Goal: Task Accomplishment & Management: Complete application form

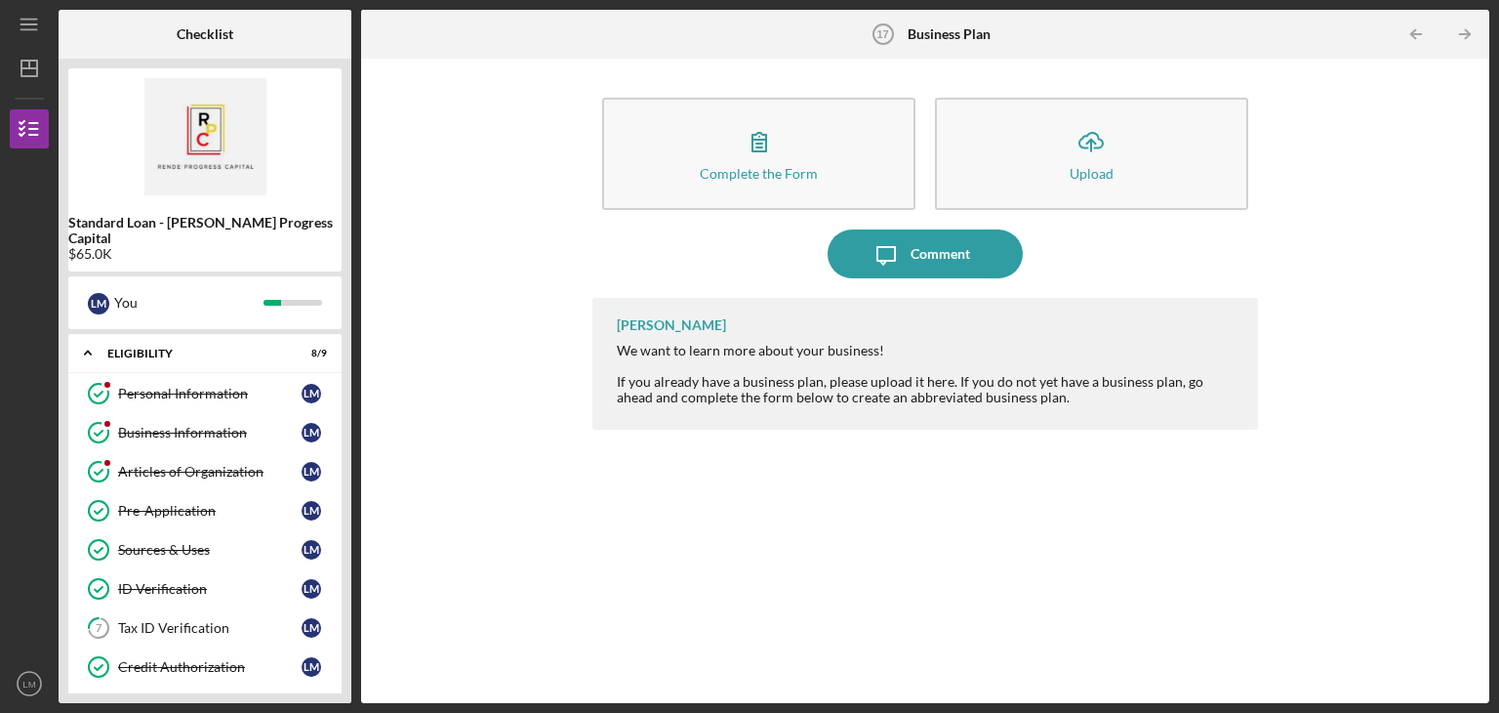
scroll to position [633, 0]
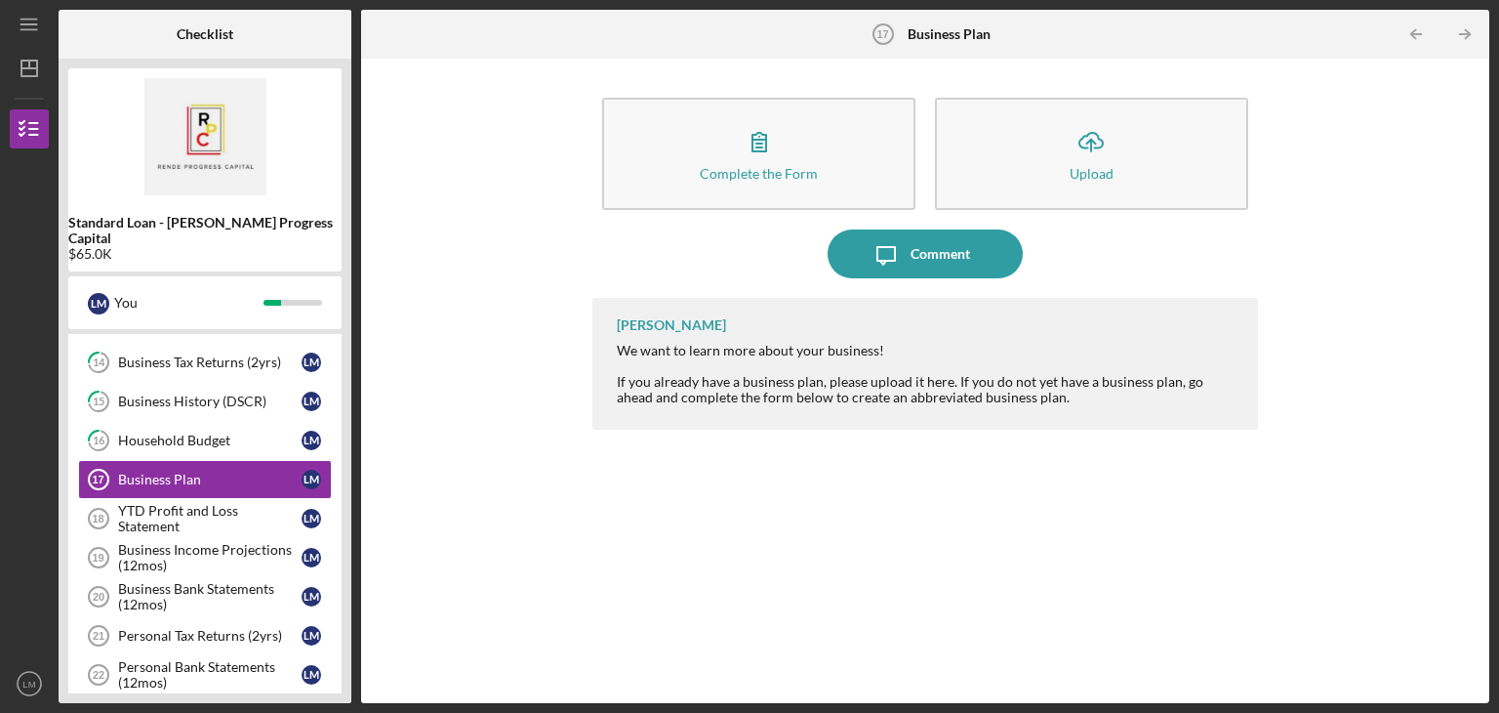
click at [259, 542] on div "Business Income Projections (12mos)" at bounding box center [210, 557] width 184 height 31
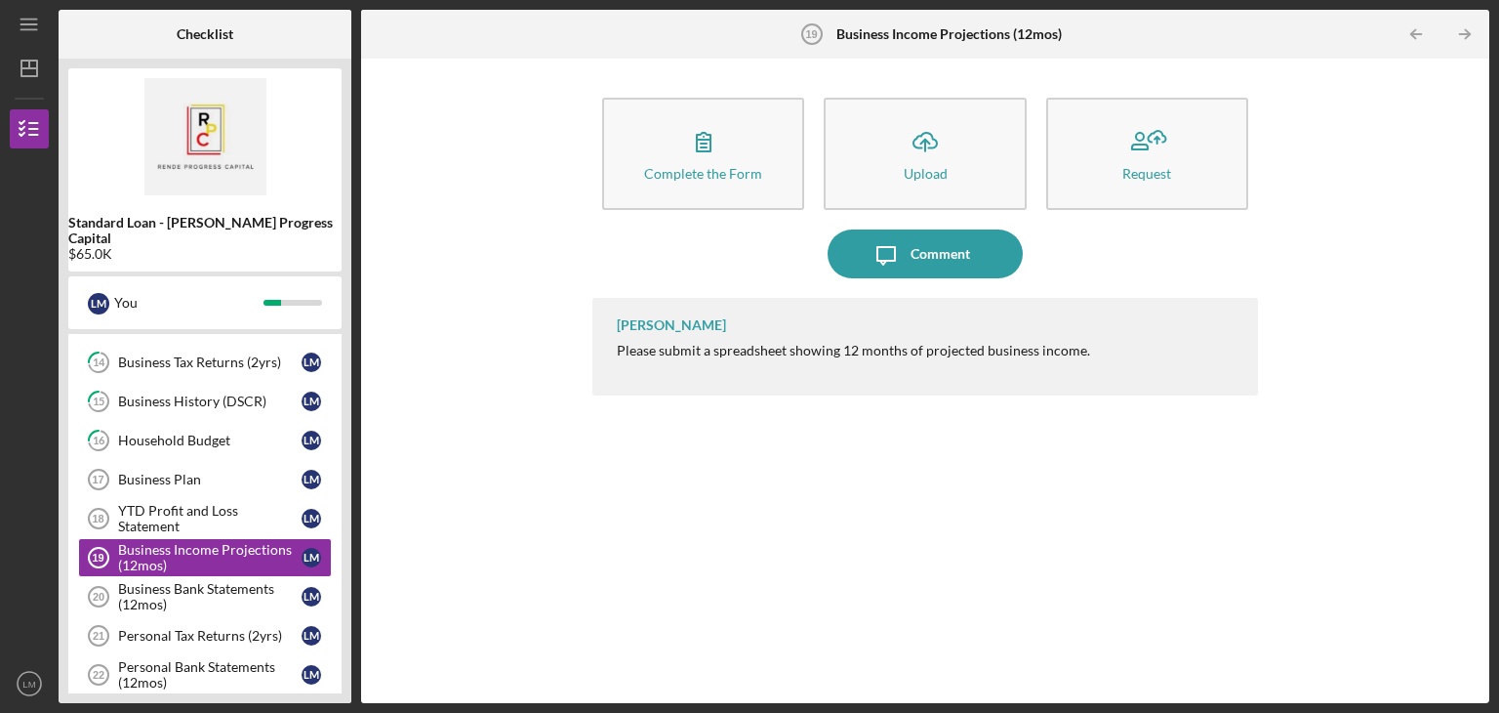
click at [894, 141] on button "Icon/Upload Upload" at bounding box center [925, 154] width 202 height 112
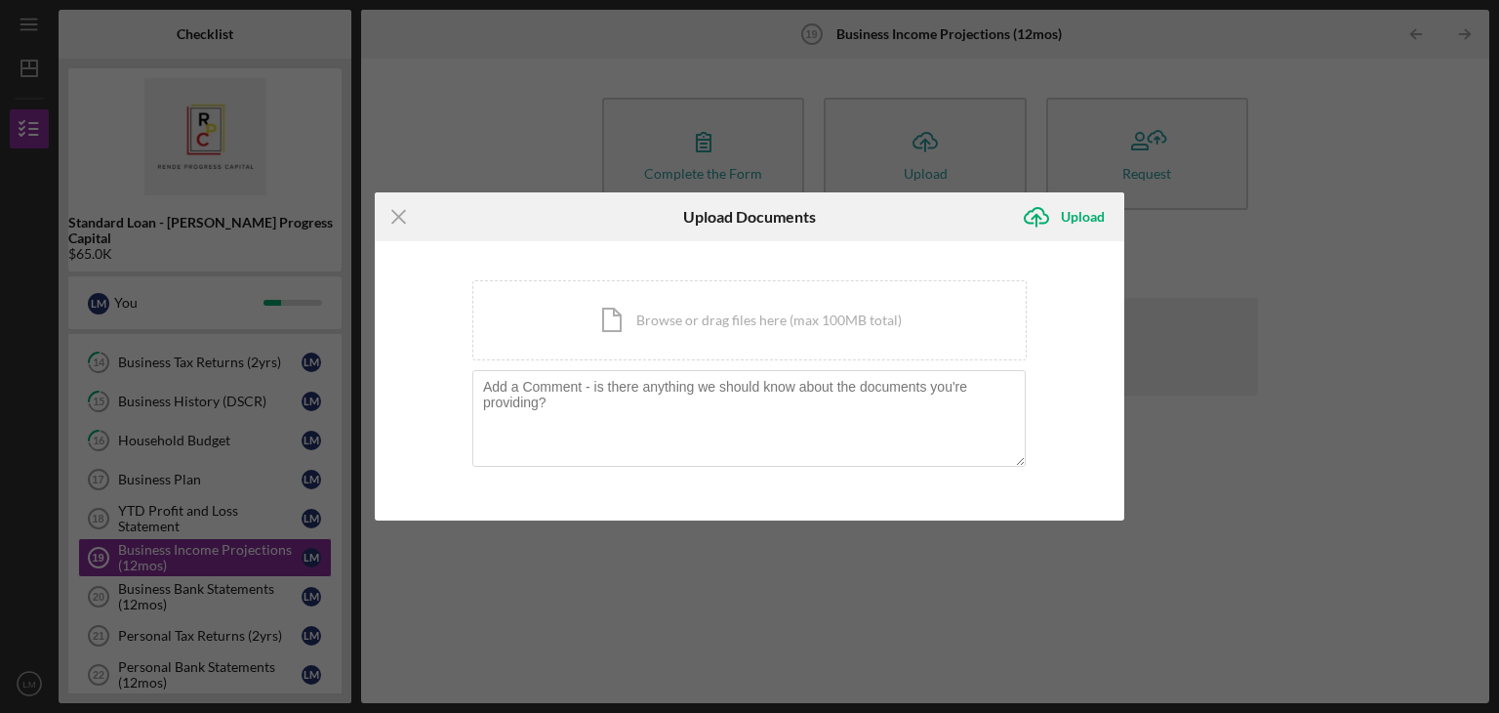
click at [783, 342] on div "Icon/Document Browse or drag files here (max 100MB total) Tap to choose files o…" at bounding box center [749, 320] width 554 height 80
click at [405, 220] on icon "Icon/Menu Close" at bounding box center [399, 216] width 49 height 49
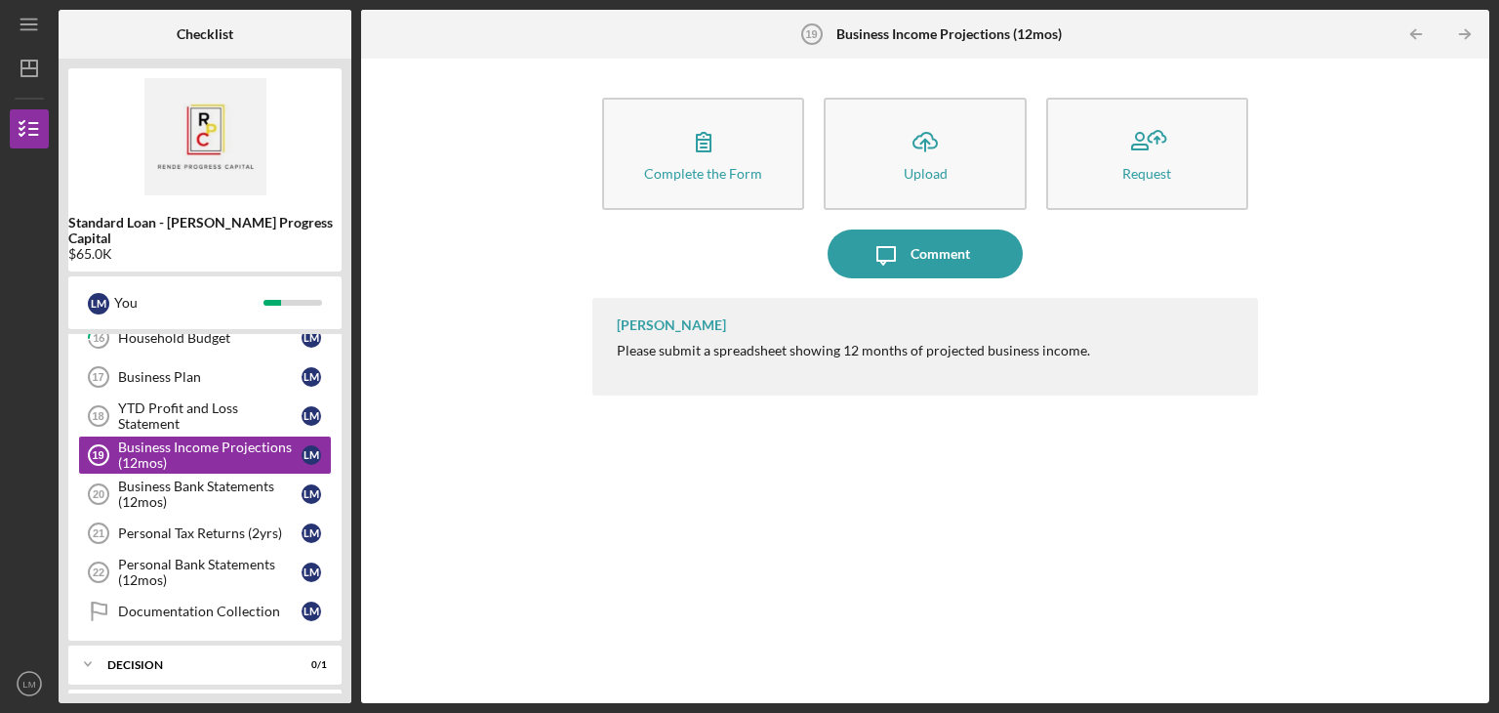
scroll to position [738, 0]
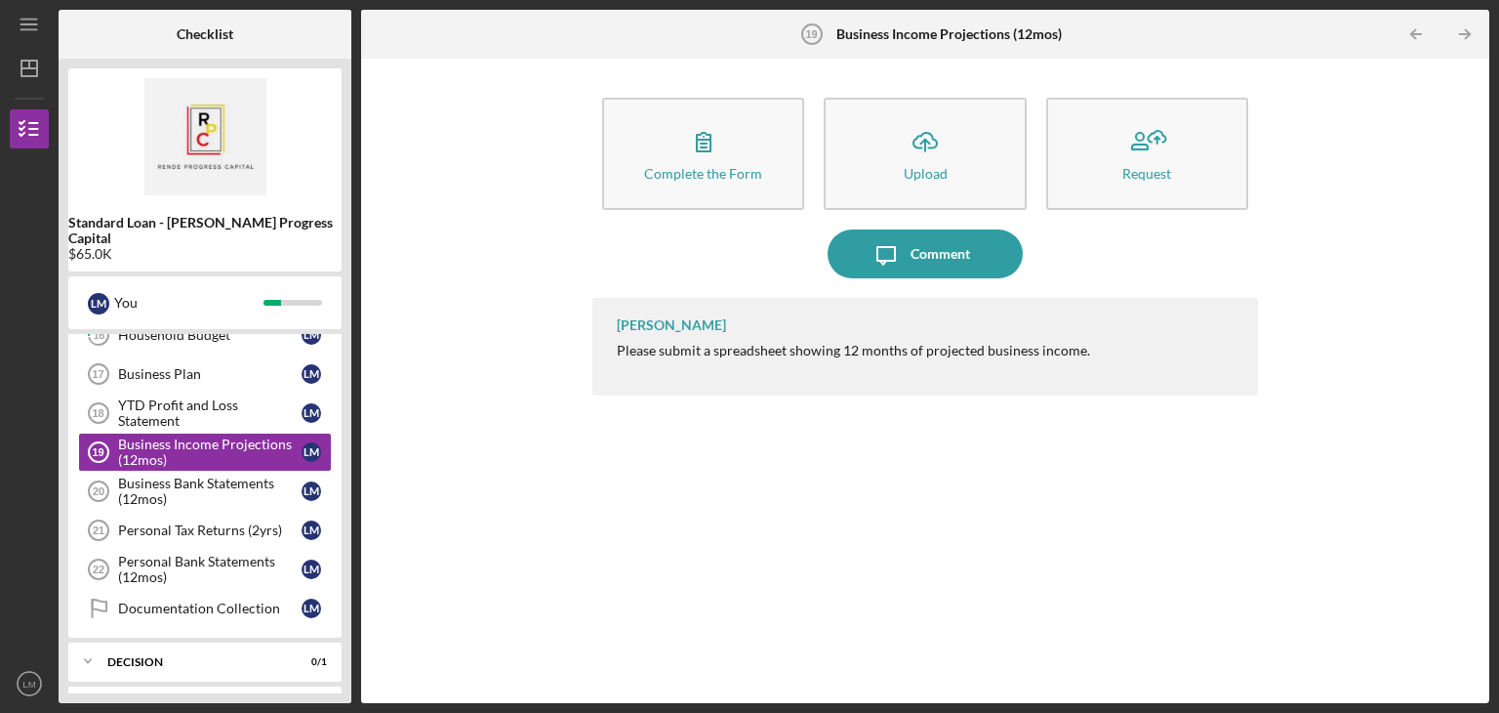
click at [735, 166] on div "Complete the Form" at bounding box center [703, 173] width 118 height 15
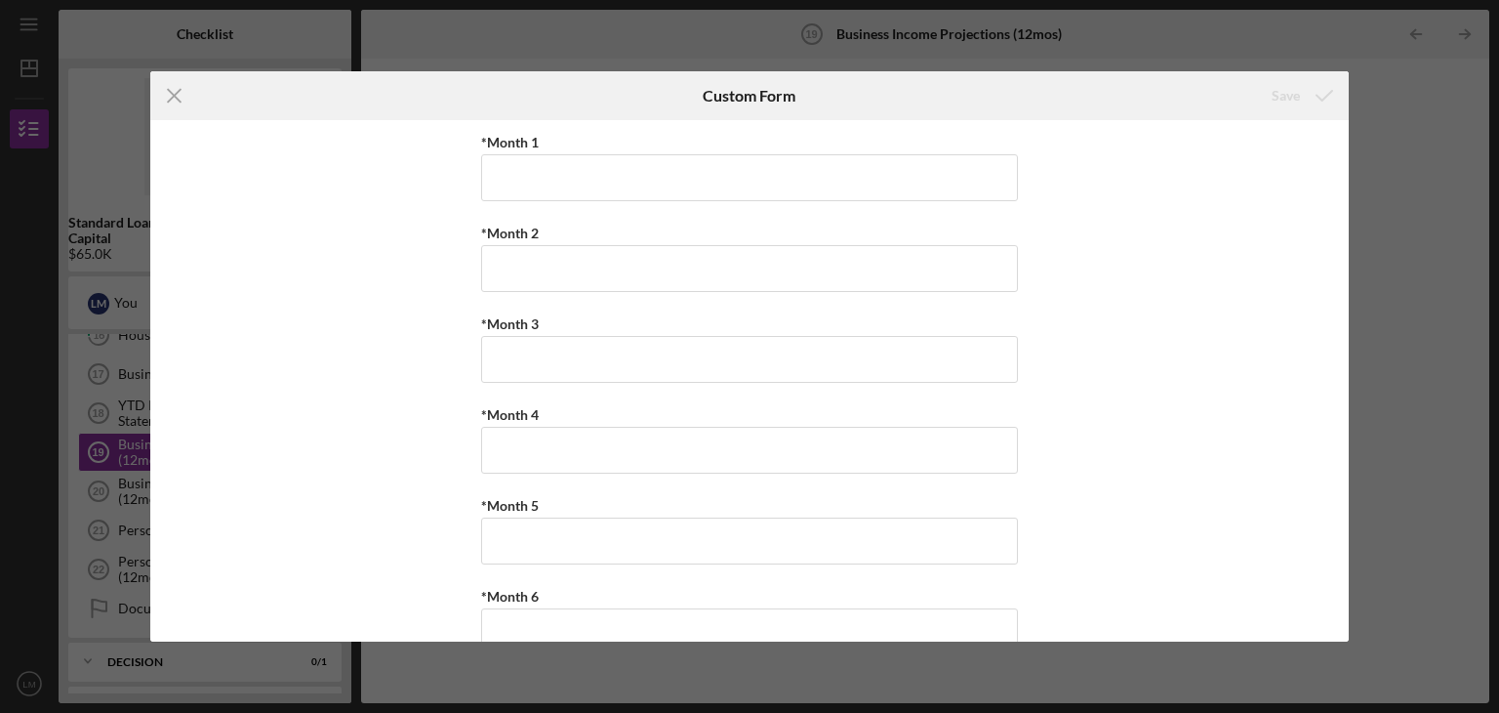
click at [180, 99] on icon "Icon/Menu Close" at bounding box center [174, 95] width 49 height 49
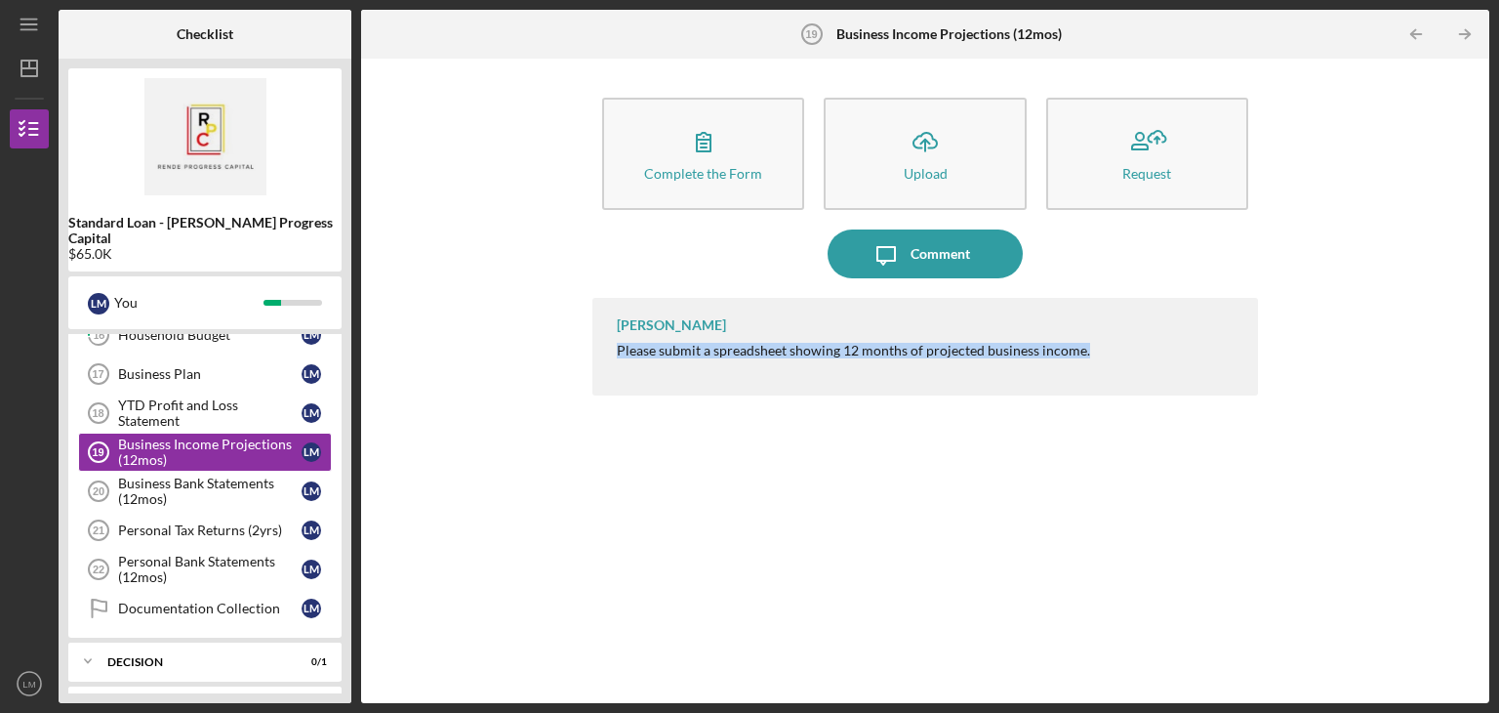
drag, startPoint x: 1081, startPoint y: 352, endPoint x: 617, endPoint y: 352, distance: 463.7
click at [617, 352] on div "Please submit a spreadsheet showing 12 months of projected business income." at bounding box center [853, 351] width 473 height 16
copy div "Please submit a spreadsheet showing 12 months of projected business income."
click at [928, 158] on icon "Icon/Upload" at bounding box center [925, 141] width 49 height 49
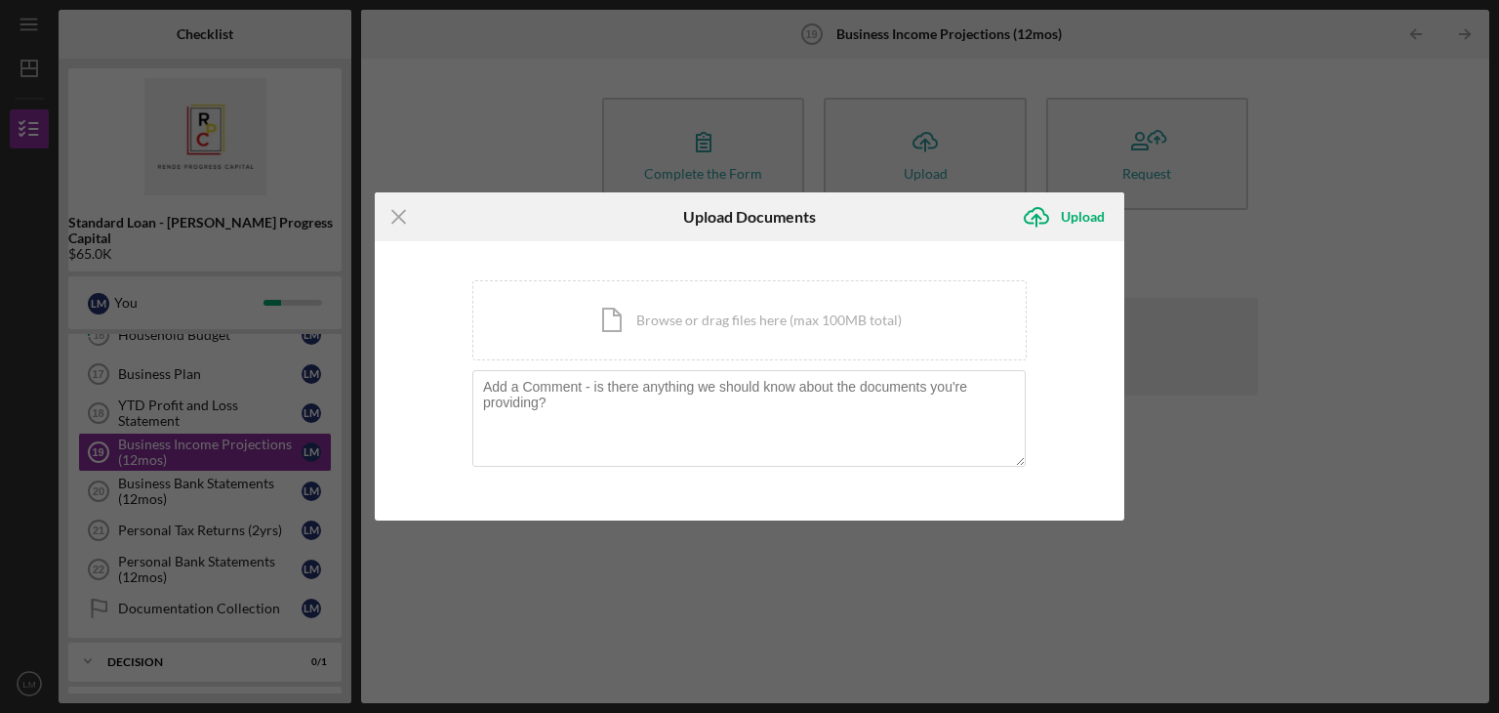
click at [832, 367] on div "You're uploading documents related to Business Income Projections (12mos) . Ico…" at bounding box center [749, 380] width 554 height 201
click at [815, 336] on div "Icon/Document Browse or drag files here (max 100MB total) Tap to choose files o…" at bounding box center [749, 320] width 554 height 80
click at [1209, 333] on div "Icon/Menu Close Upload Documents Icon/Upload Upload You're uploading documents …" at bounding box center [749, 356] width 1499 height 713
click at [399, 212] on icon "Icon/Menu Close" at bounding box center [399, 216] width 49 height 49
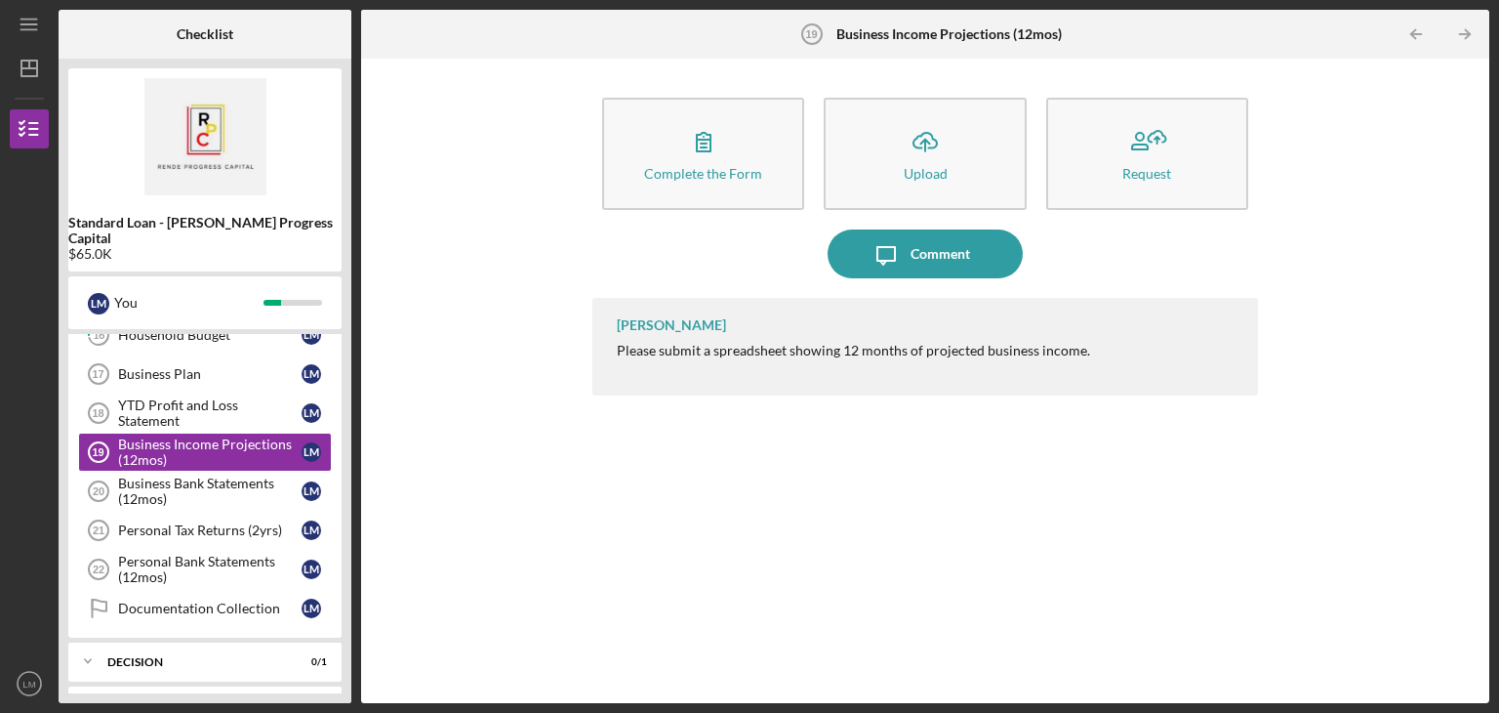
click at [903, 145] on icon "Icon/Upload" at bounding box center [925, 141] width 49 height 49
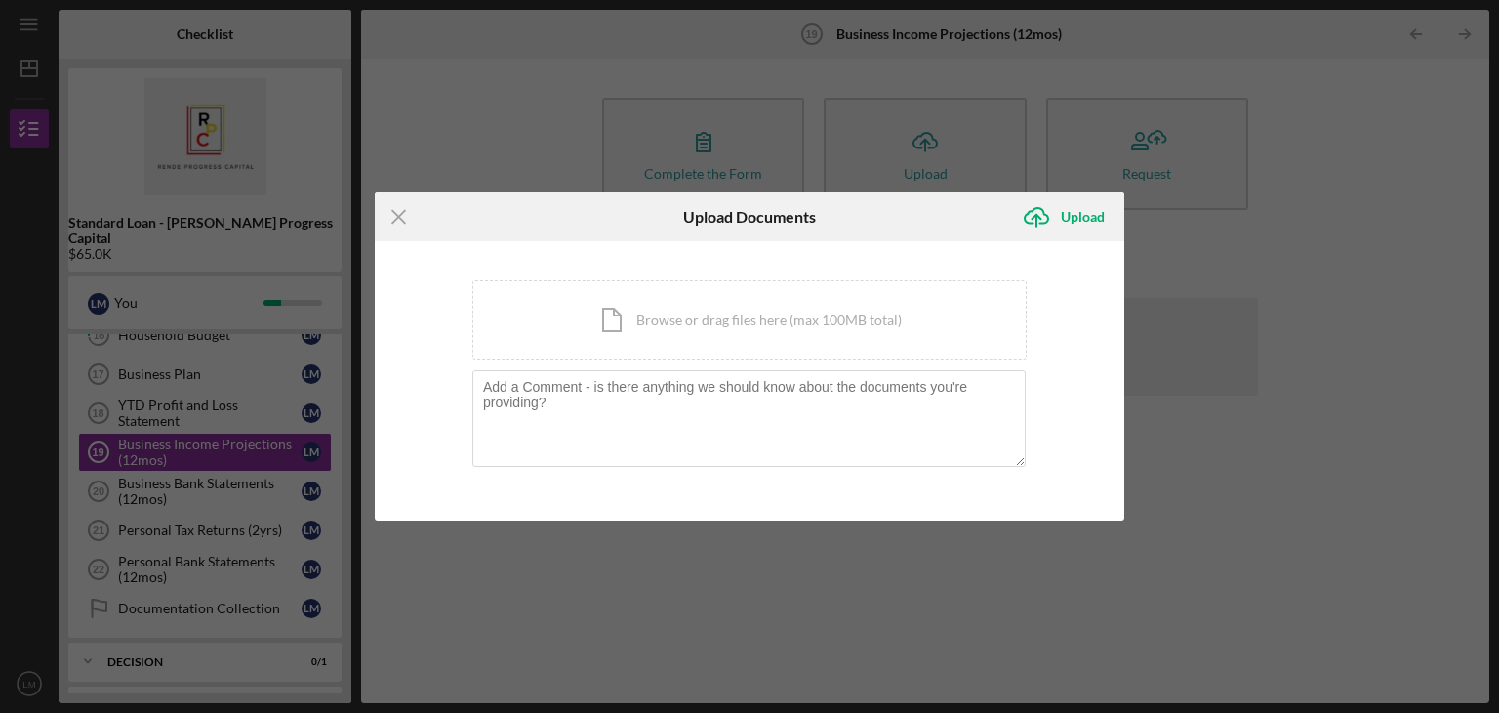
click at [714, 308] on div "Icon/Document Browse or drag files here (max 100MB total) Tap to choose files o…" at bounding box center [749, 320] width 554 height 80
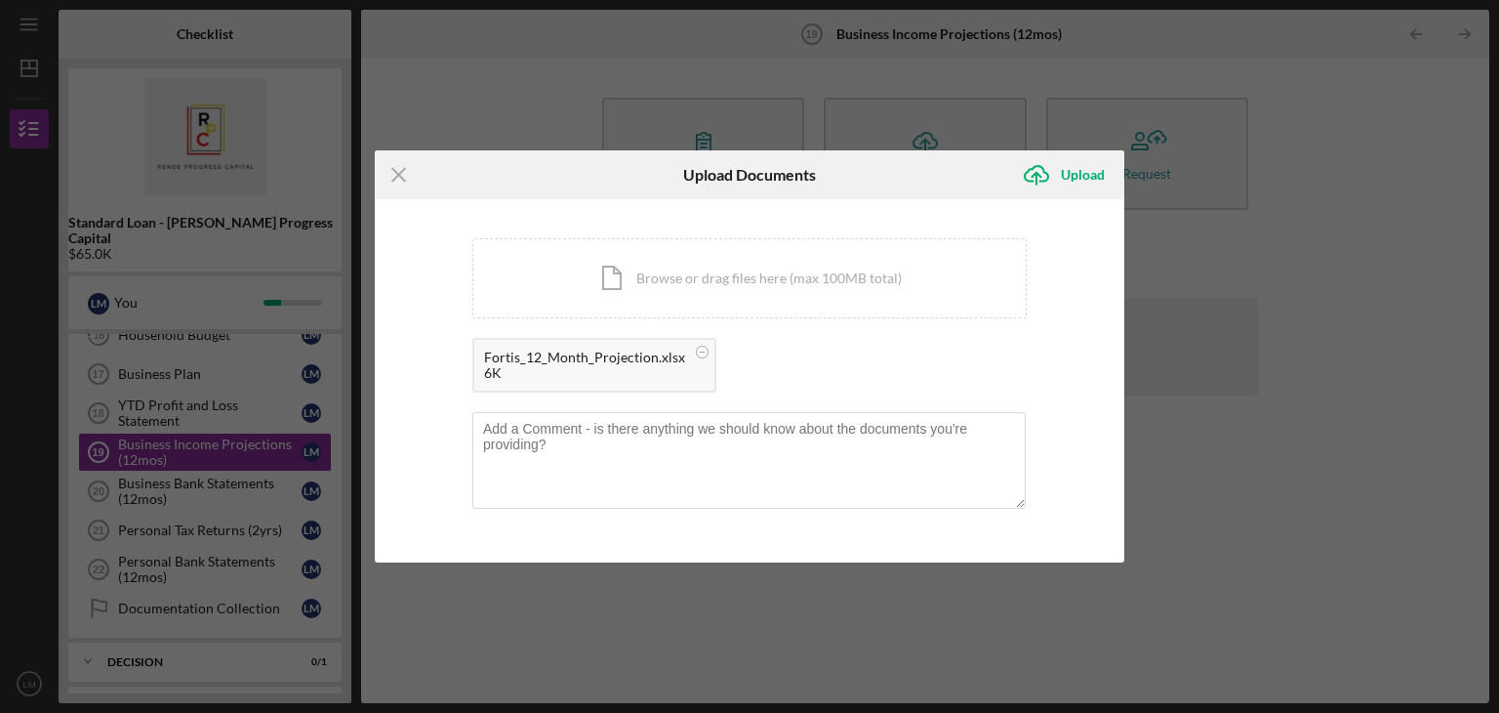
click at [1054, 181] on icon "Icon/Upload" at bounding box center [1036, 174] width 49 height 49
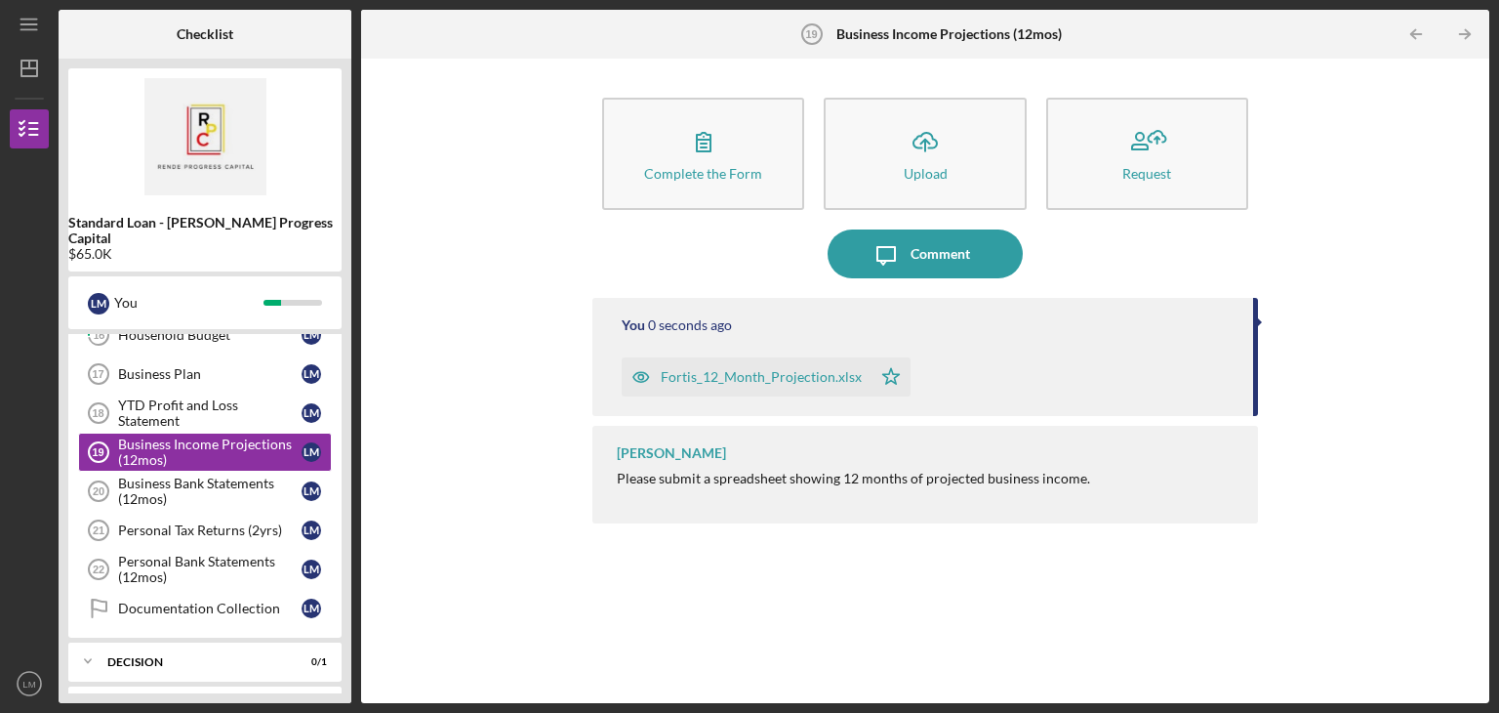
click at [725, 143] on icon "button" at bounding box center [703, 141] width 49 height 49
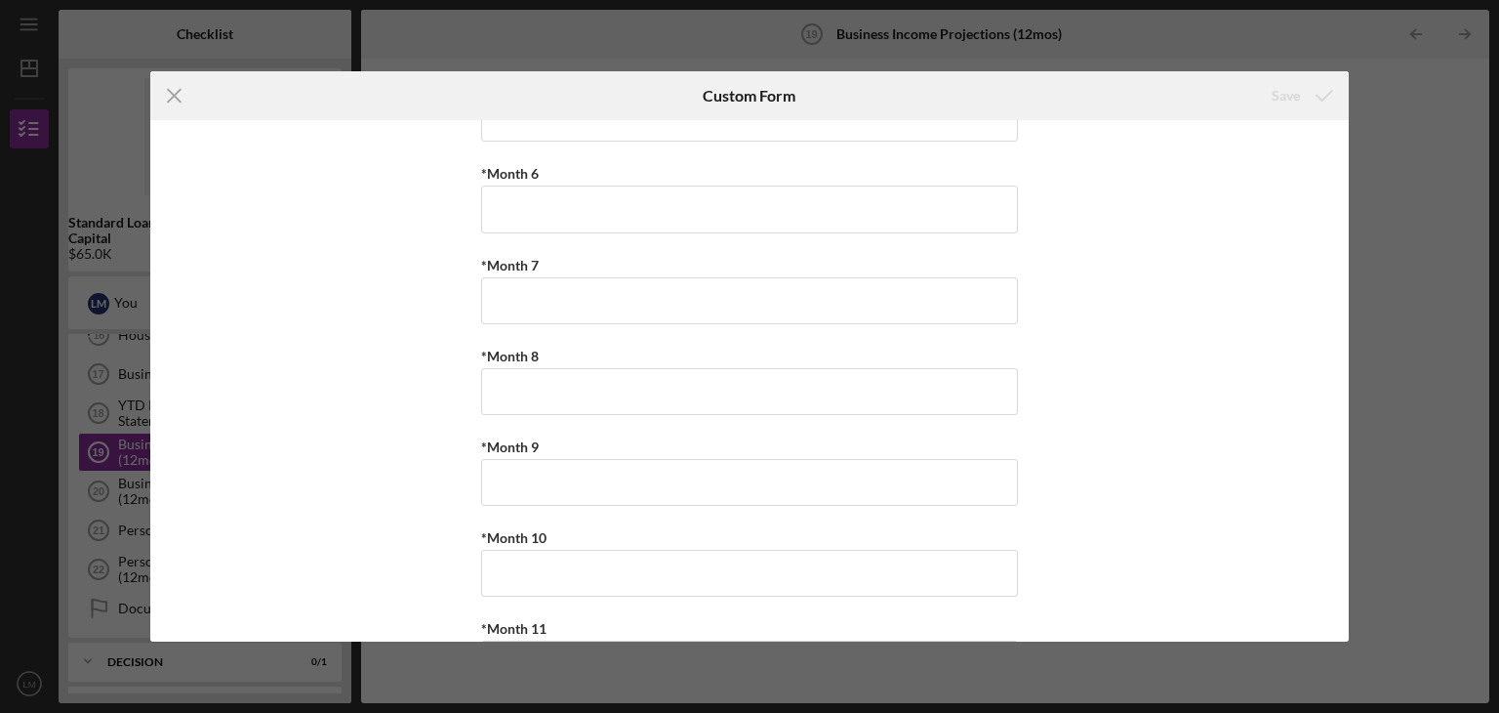
scroll to position [584, 0]
click at [174, 95] on line at bounding box center [174, 96] width 13 height 13
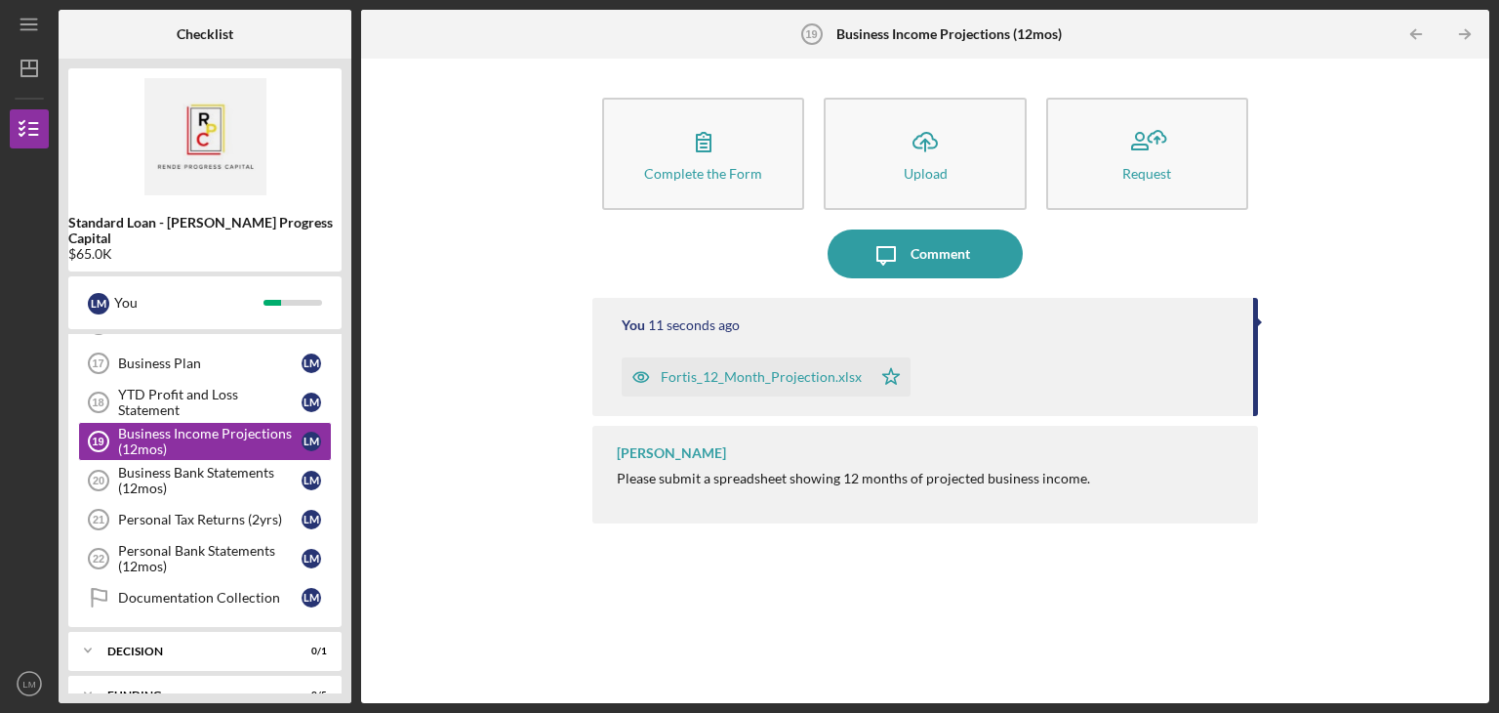
scroll to position [750, 0]
click at [172, 464] on div "Business Bank Statements (12mos)" at bounding box center [210, 479] width 184 height 31
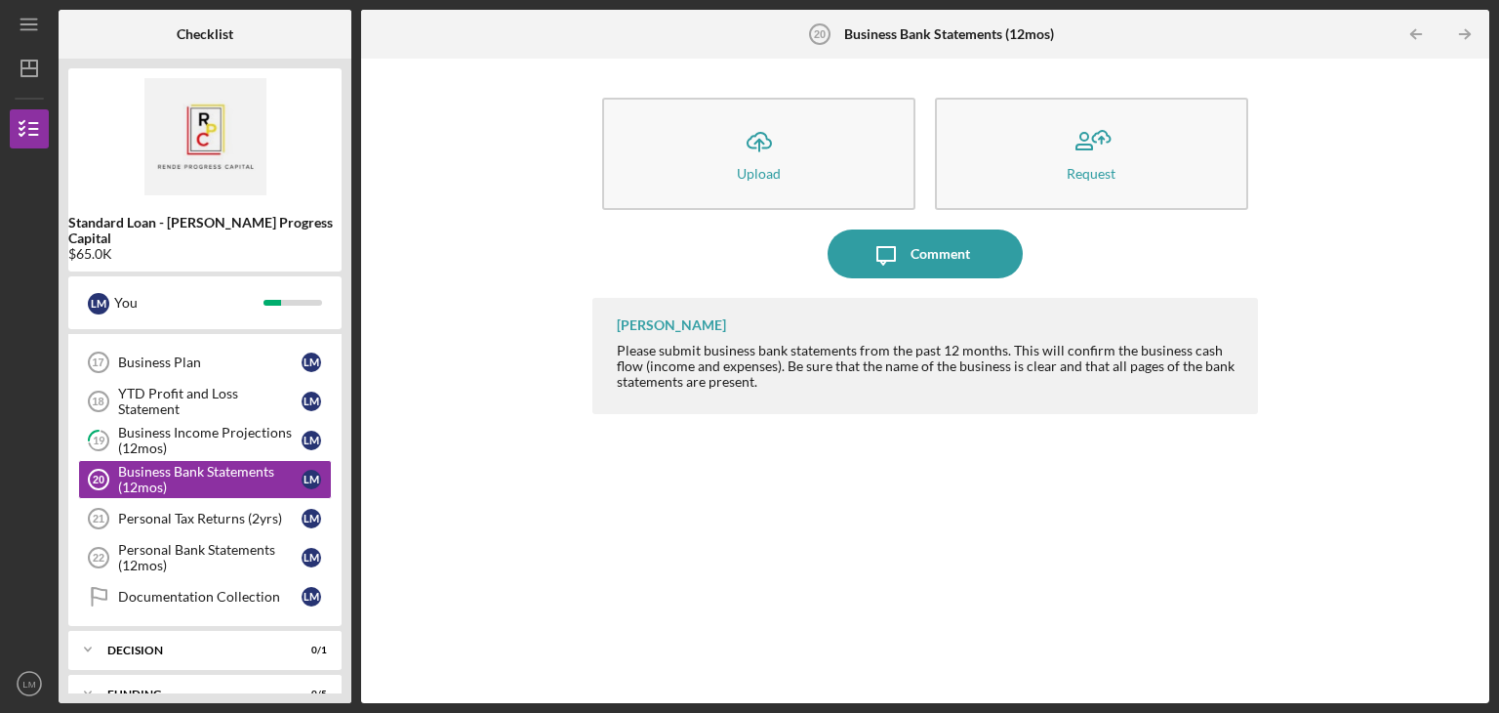
click at [235, 589] on div "Documentation Collection" at bounding box center [210, 597] width 184 height 16
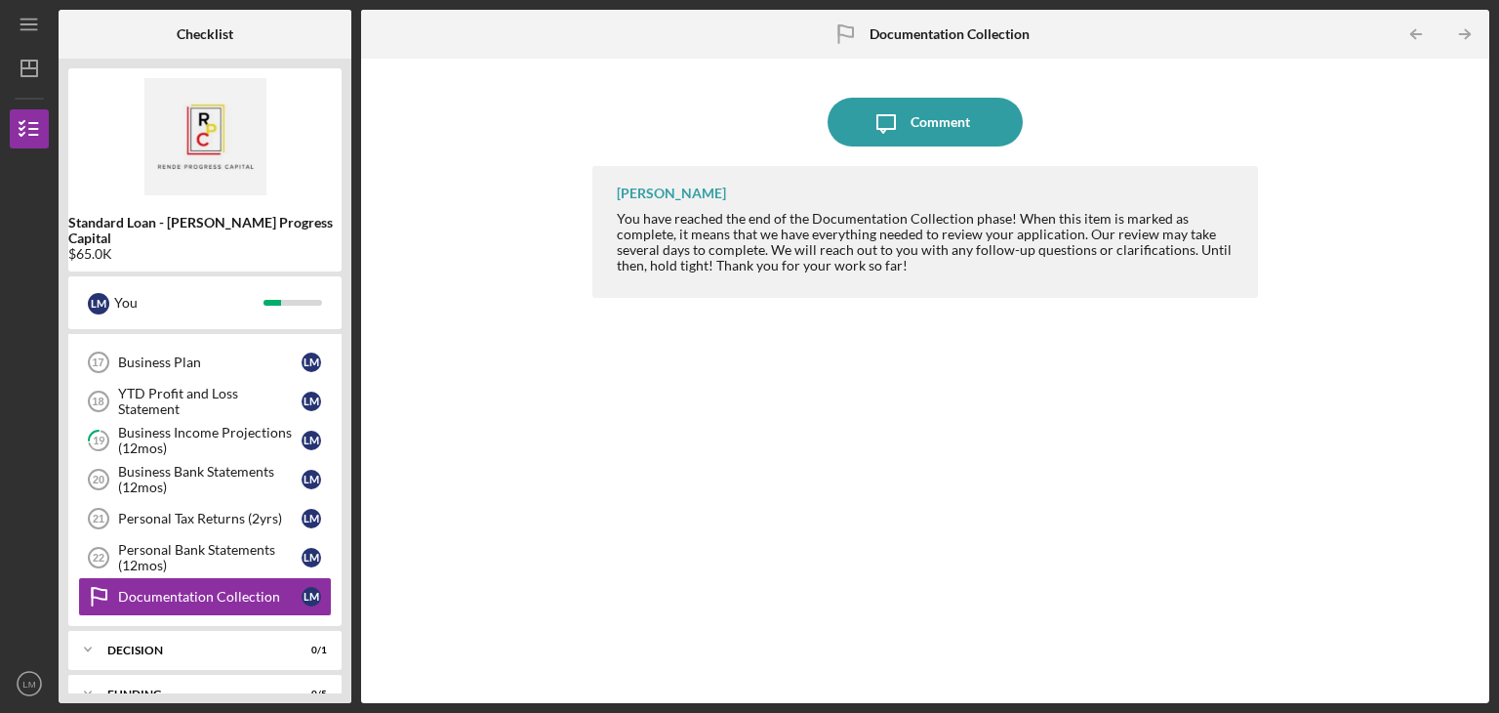
click at [217, 354] on link "Business Plan 17 Business Plan [PERSON_NAME]" at bounding box center [205, 362] width 254 height 39
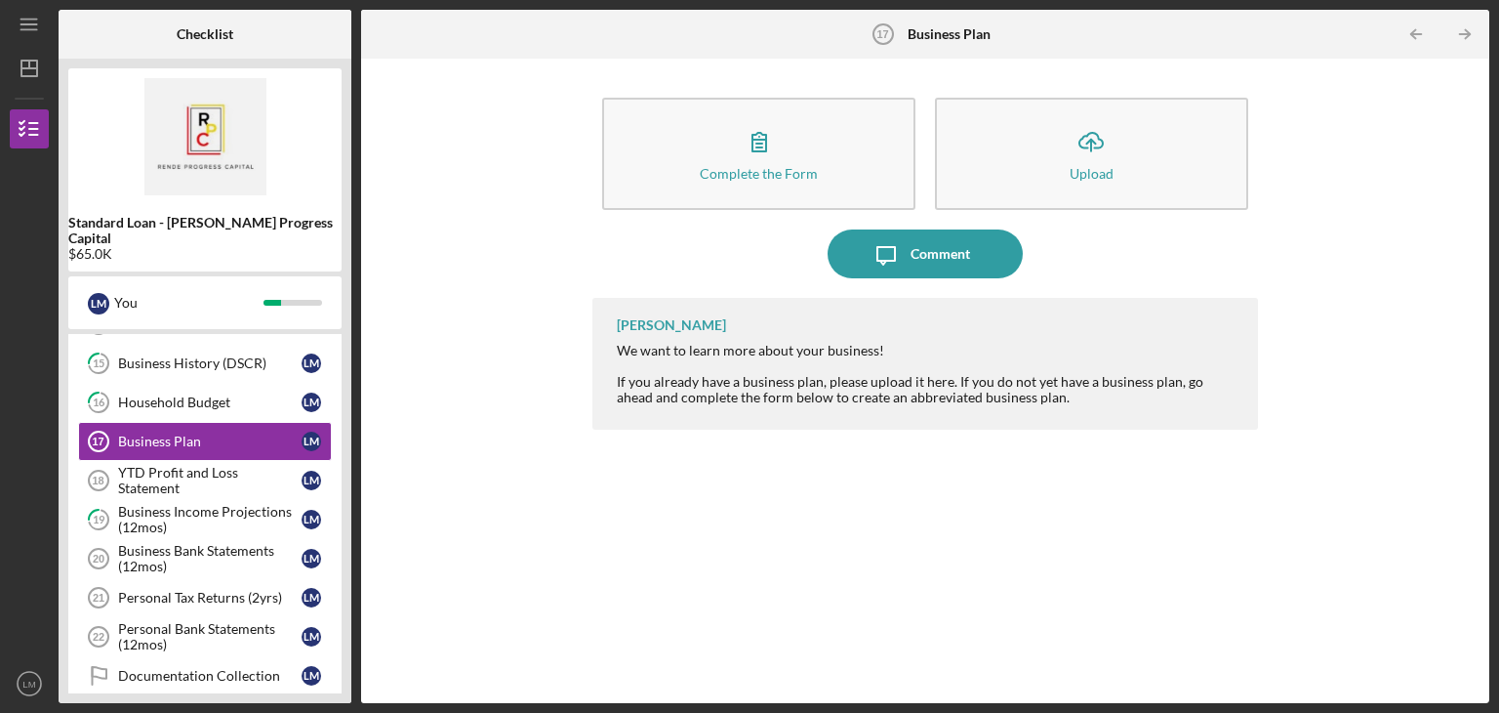
scroll to position [680, 0]
